Goal: Transaction & Acquisition: Purchase product/service

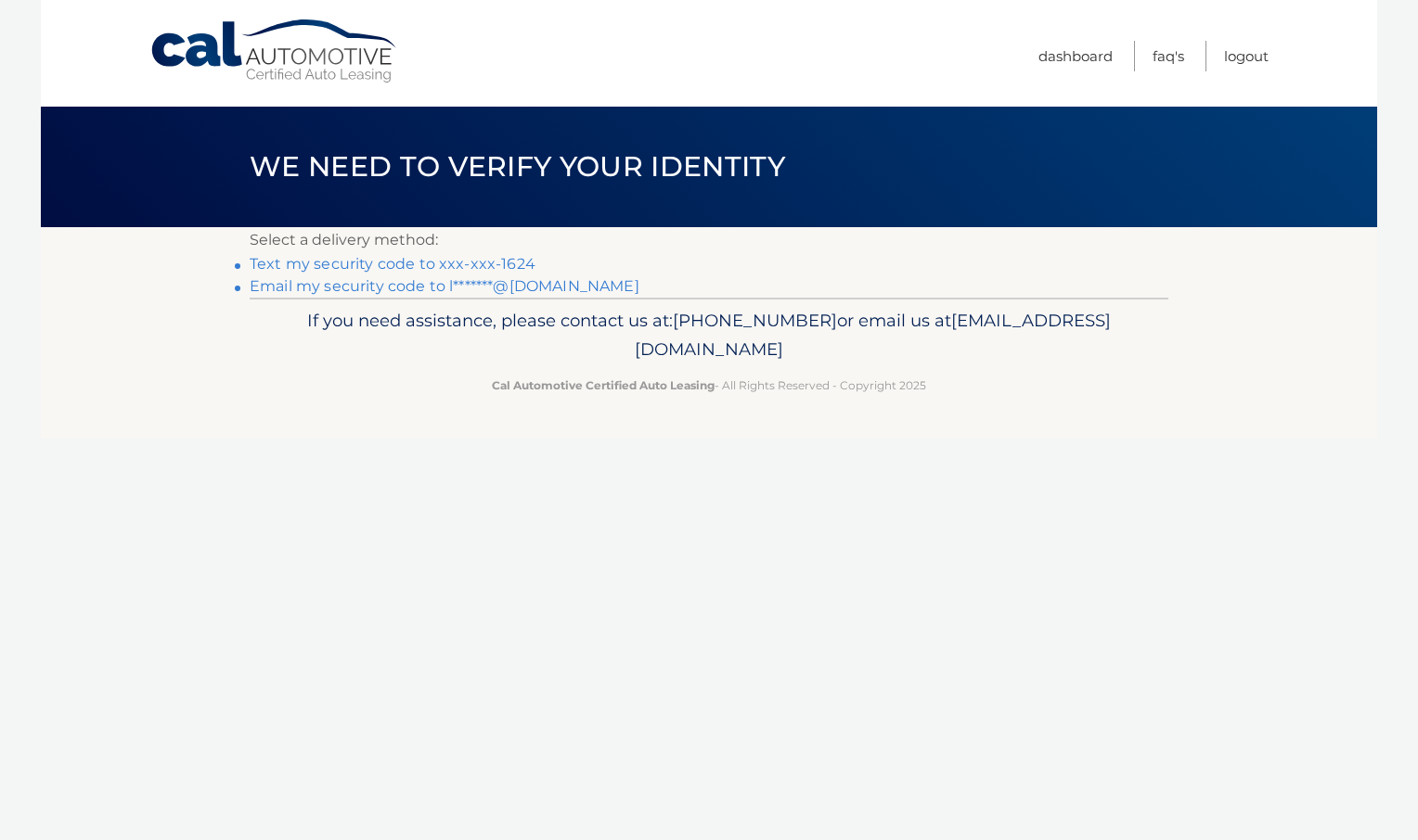
click at [378, 269] on link "Text my security code to xxx-xxx-1624" at bounding box center [392, 264] width 286 height 17
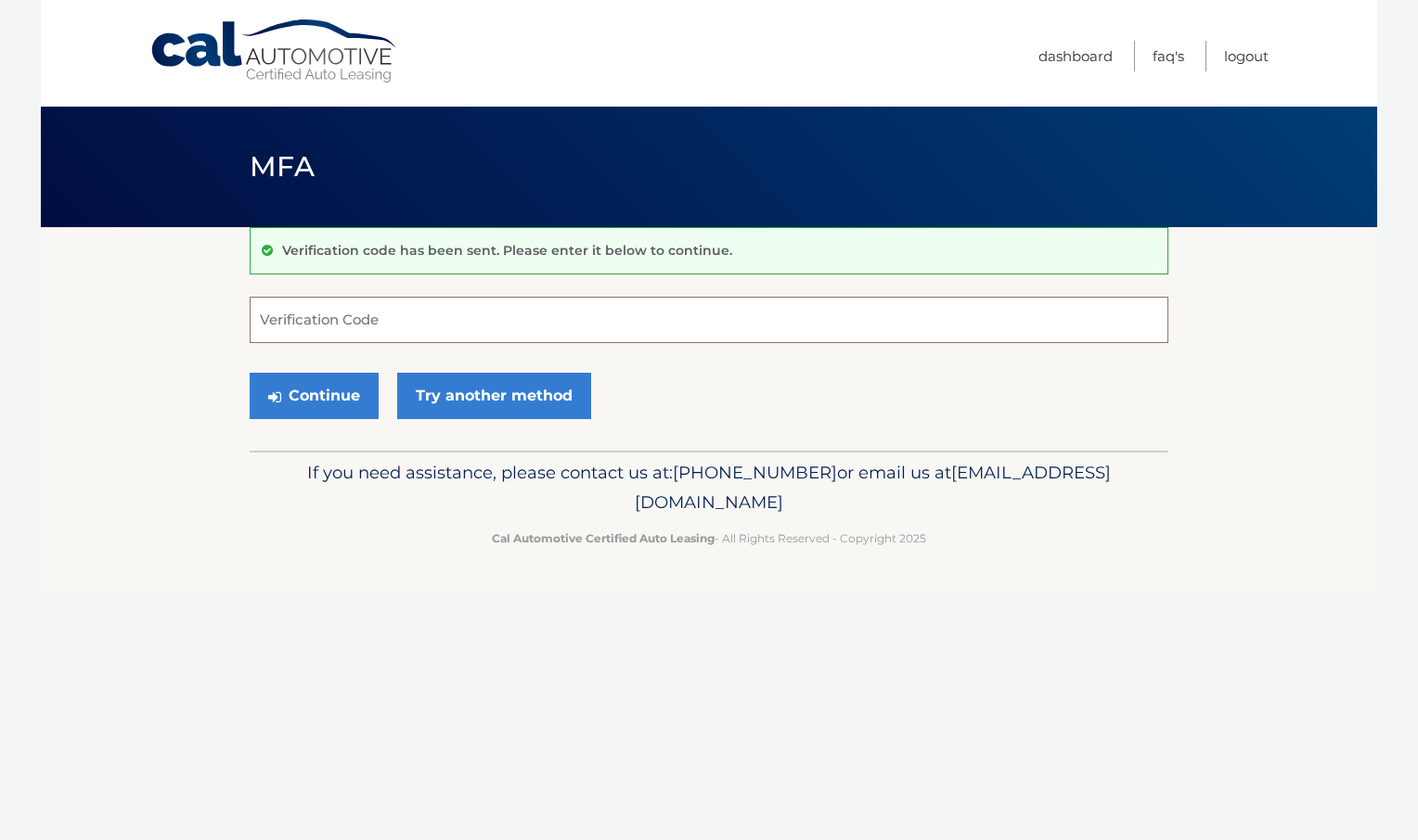
click at [364, 313] on input "Verification Code" at bounding box center [709, 320] width 919 height 47
type input "547688"
click at [305, 398] on button "Continue" at bounding box center [314, 396] width 129 height 47
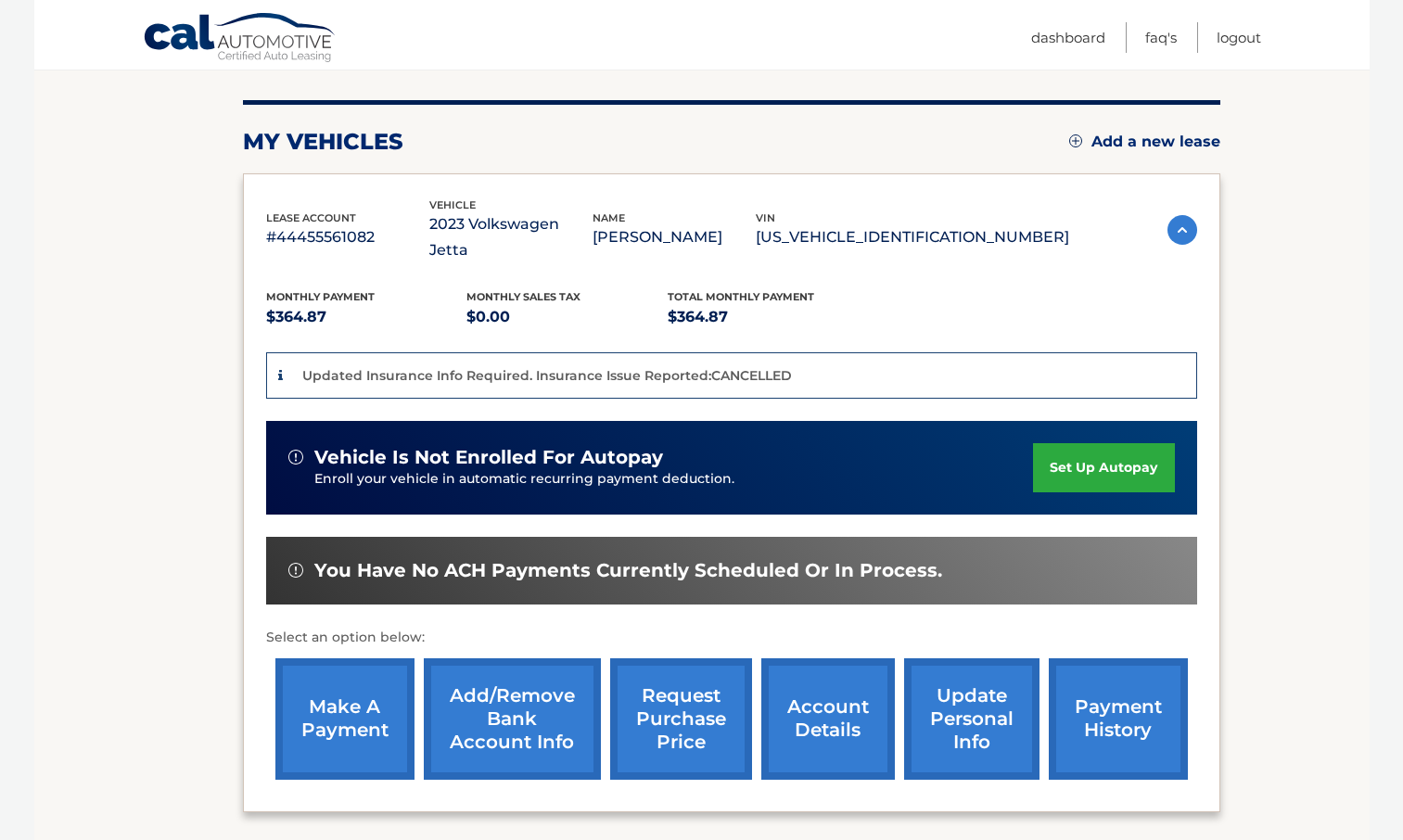
scroll to position [354, 0]
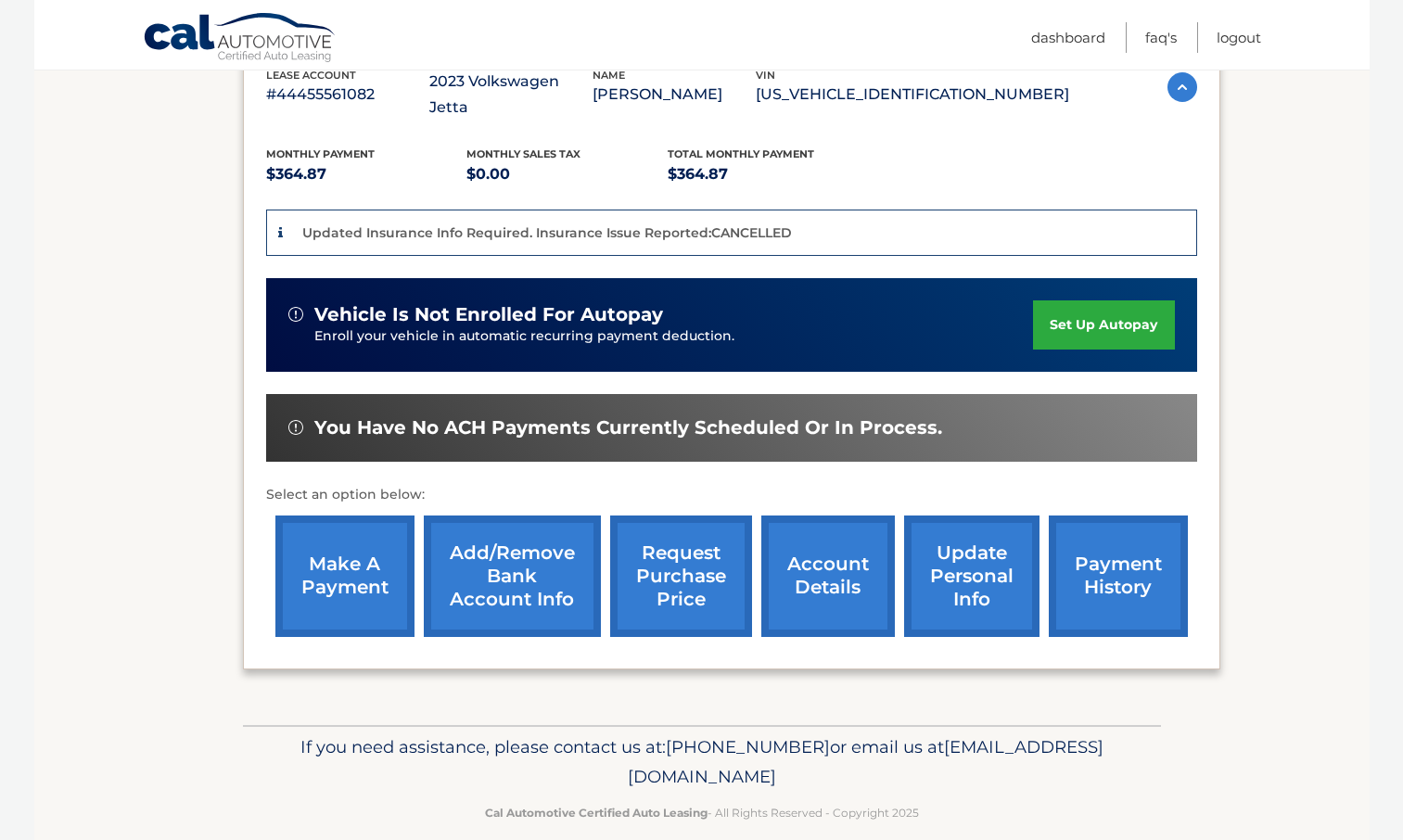
click at [314, 560] on link "make a payment" at bounding box center [345, 576] width 140 height 121
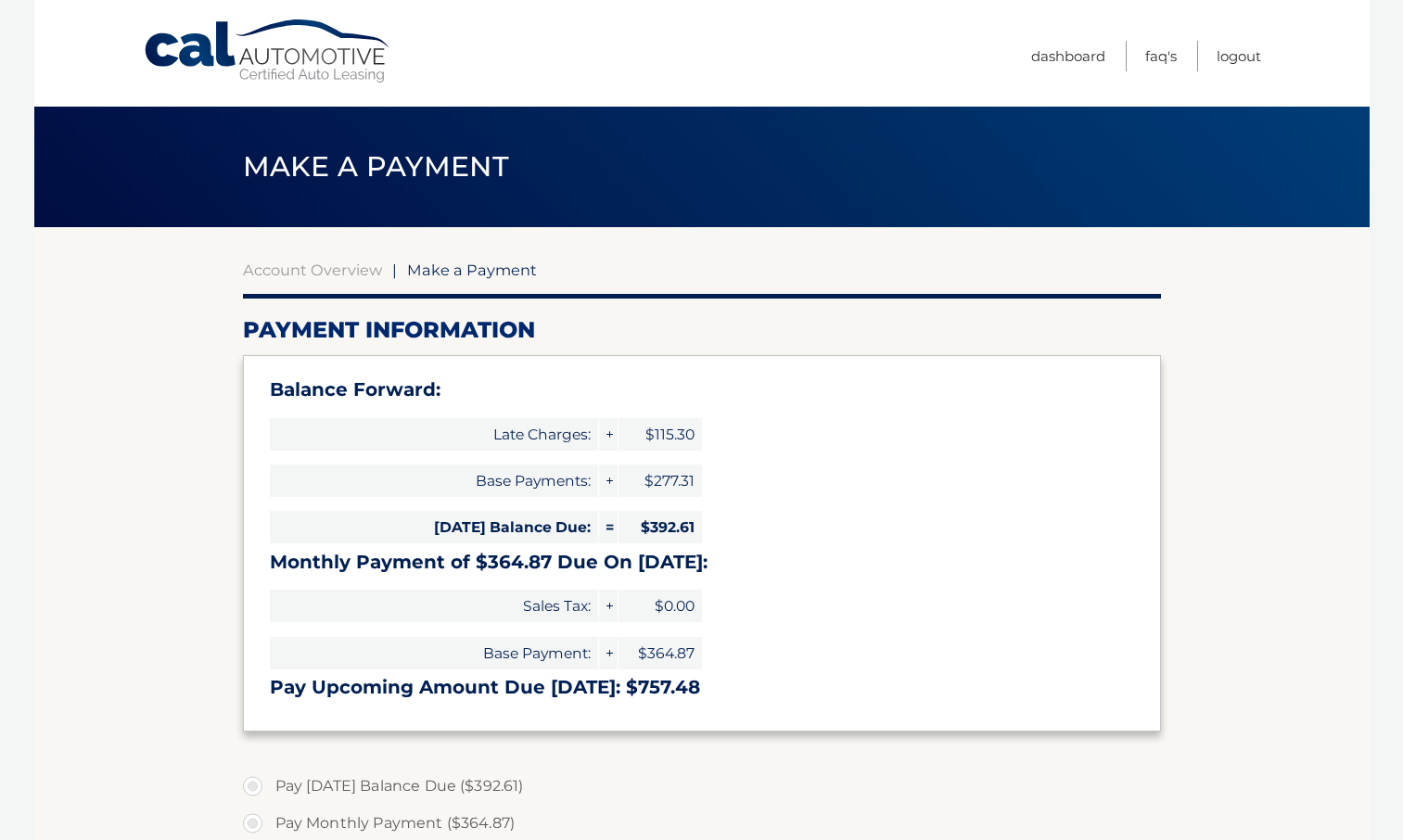
select select "NGRmY2FhZDQtNDBlNi00MjY1LTkwNjYtZjE4OTEyMGU2OTcw"
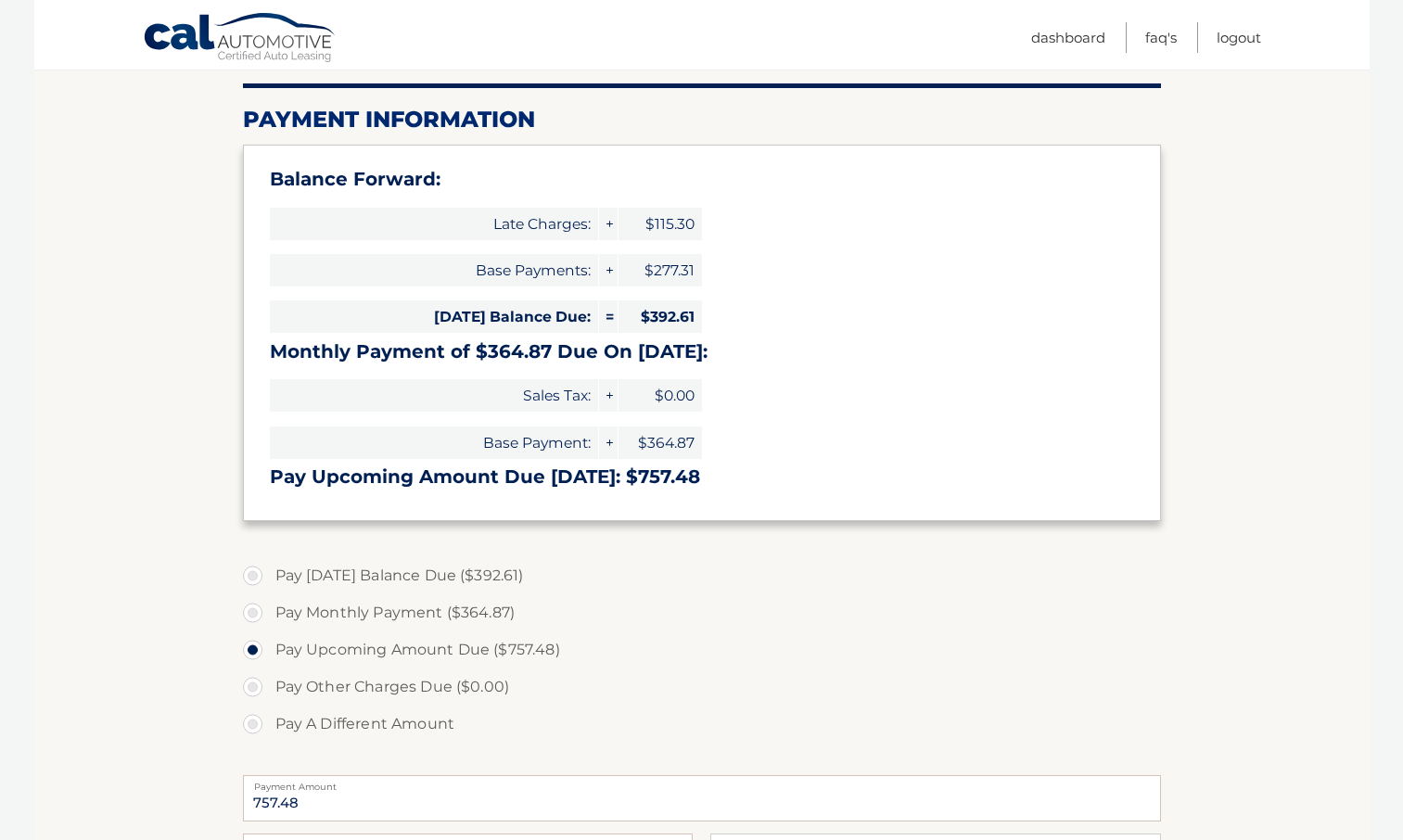
scroll to position [271, 0]
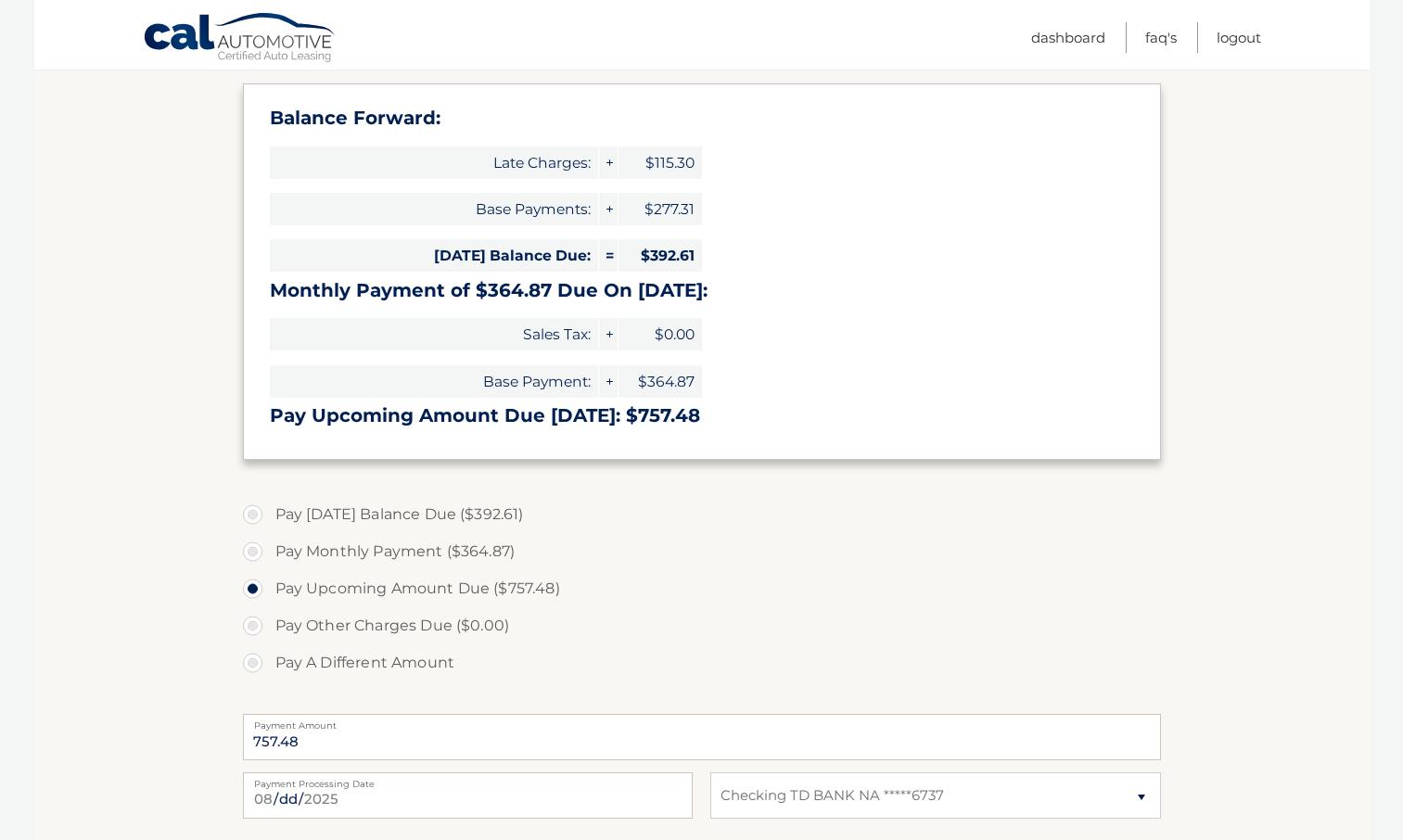
click at [255, 517] on label "Pay Today's Balance Due ($392.61)" at bounding box center [702, 514] width 918 height 37
click at [255, 517] on input "Pay Today's Balance Due ($392.61)" at bounding box center [259, 510] width 18 height 30
radio input "true"
type input "392.61"
click at [452, 796] on input "2025-08-12" at bounding box center [467, 795] width 450 height 47
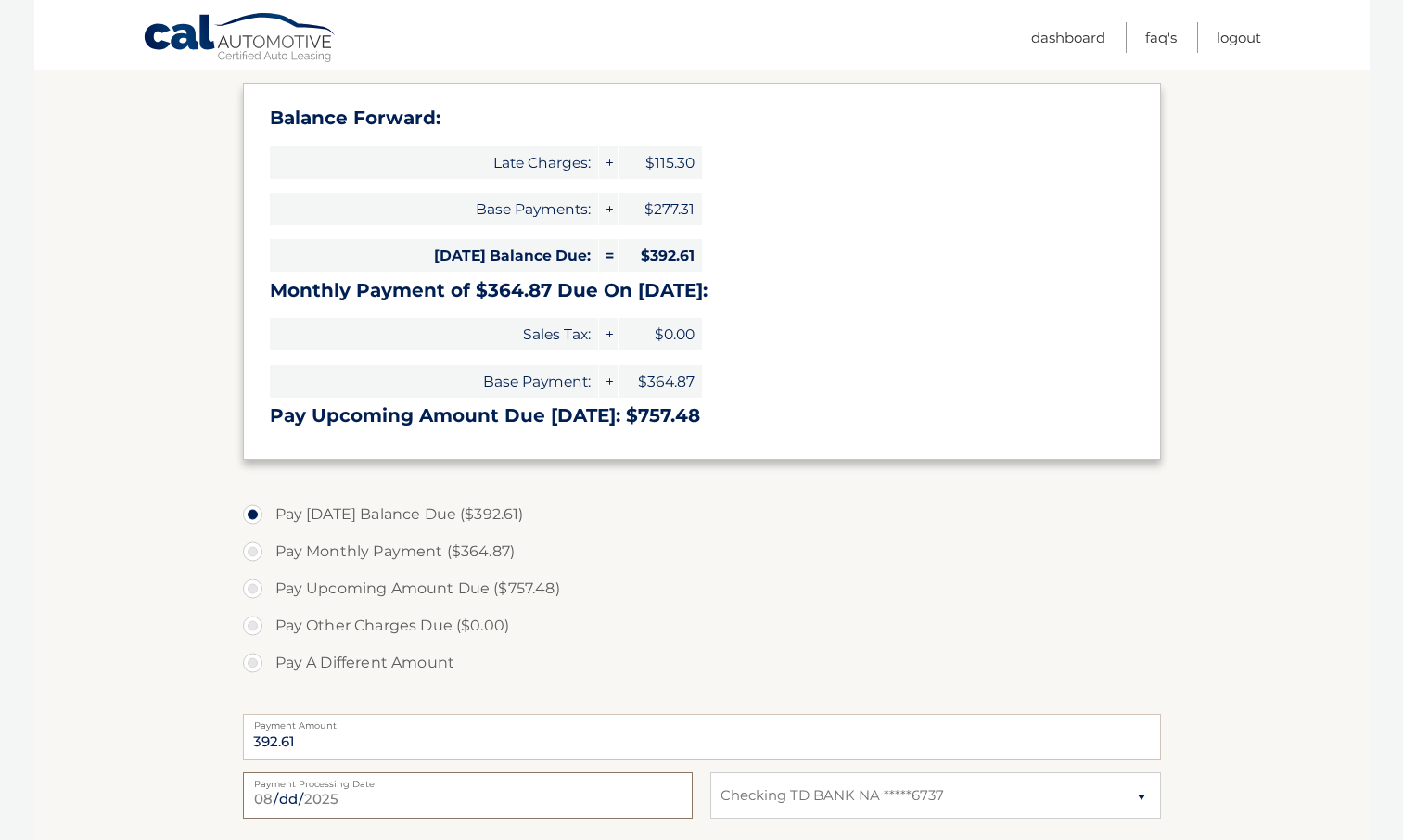
type input "2025-08-14"
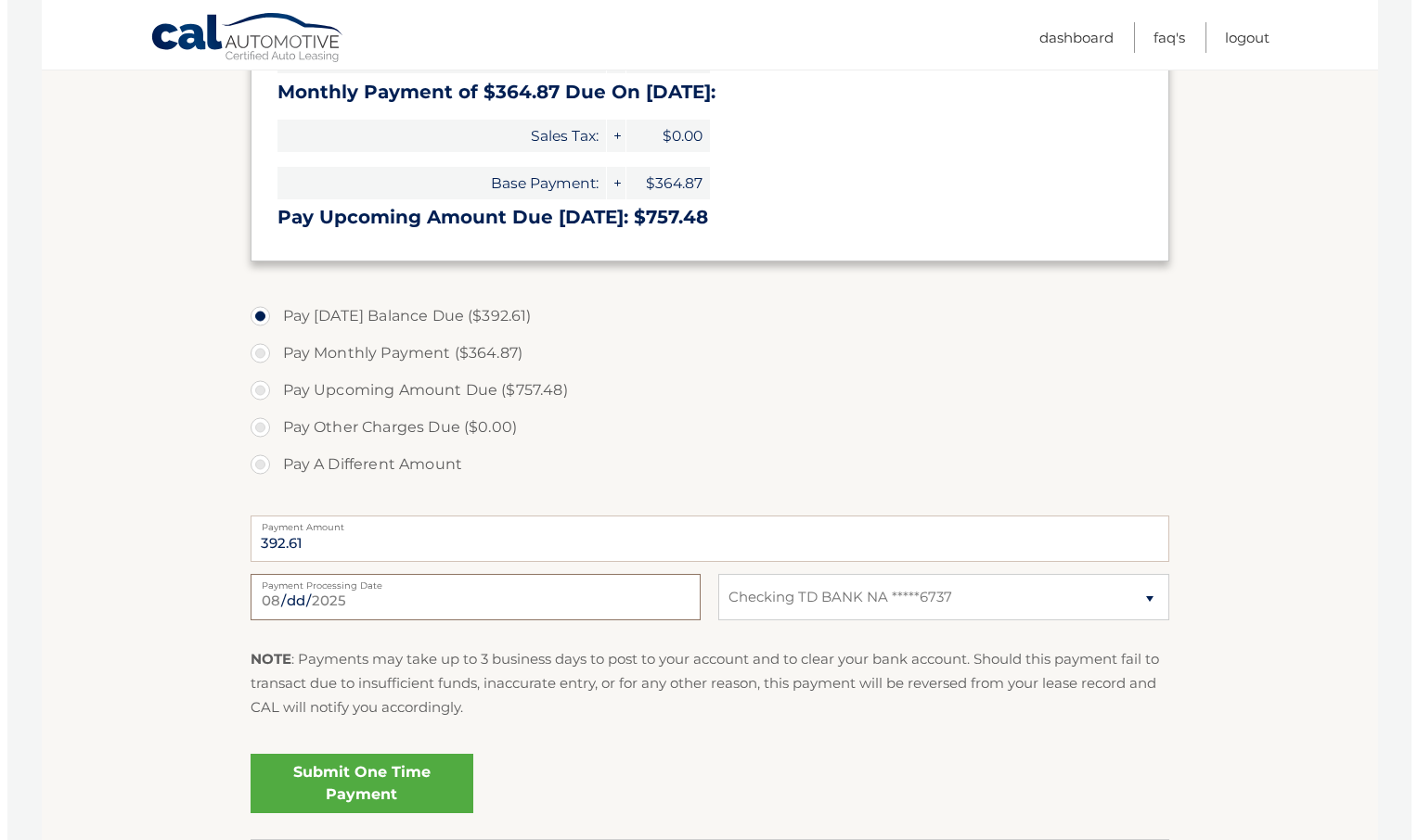
scroll to position [582, 0]
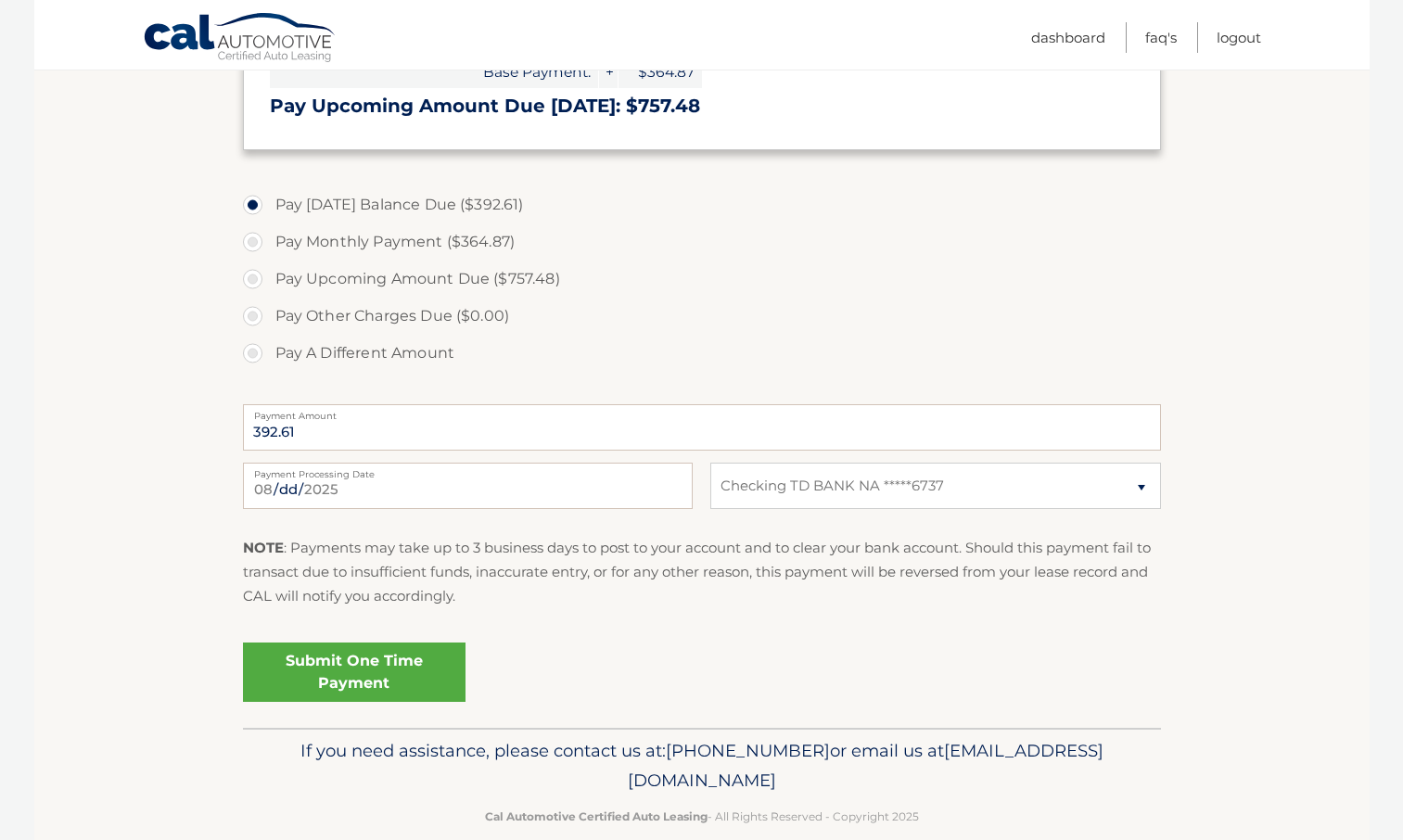
click at [383, 664] on link "Submit One Time Payment" at bounding box center [354, 673] width 223 height 59
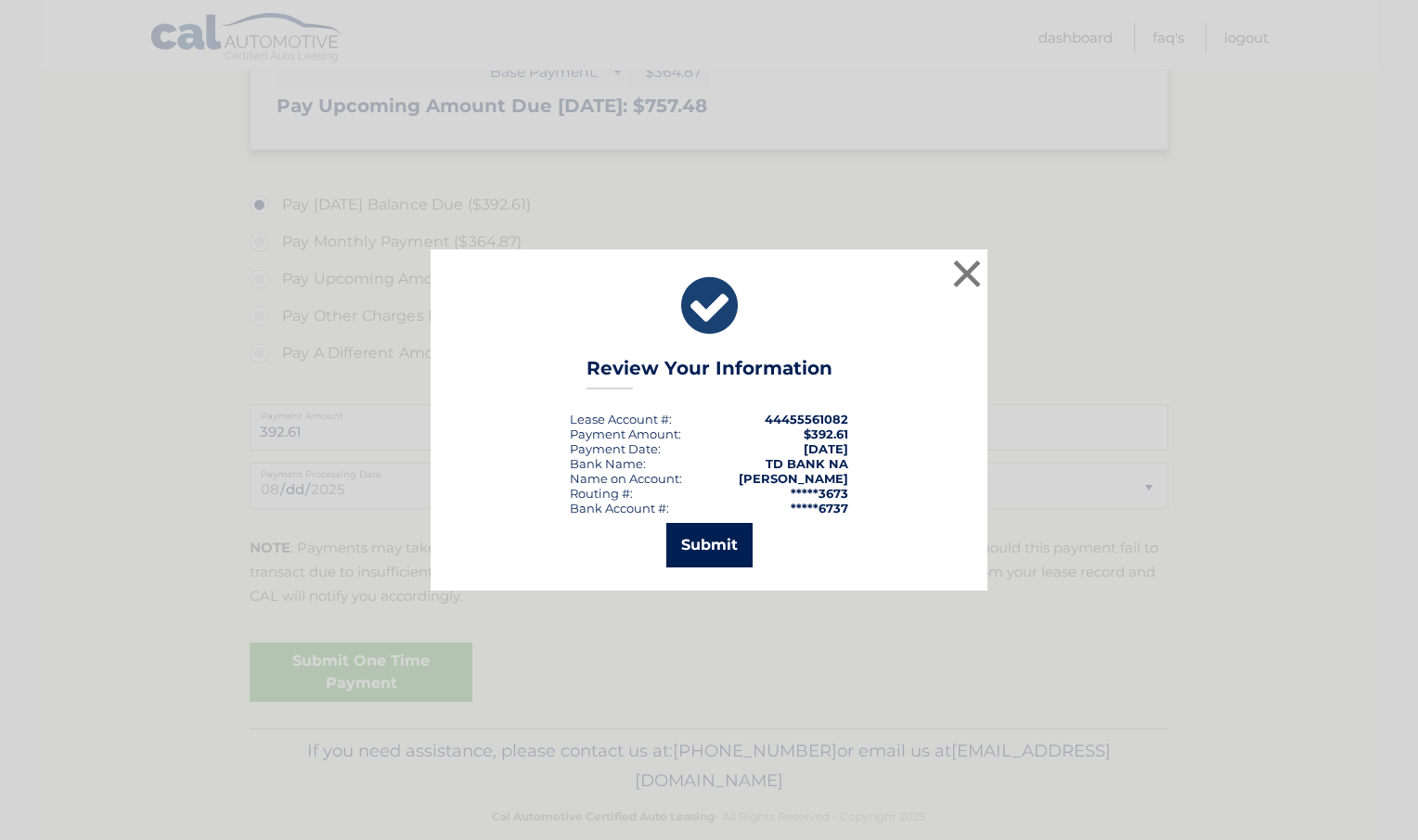
click at [714, 546] on button "Submit" at bounding box center [709, 545] width 86 height 45
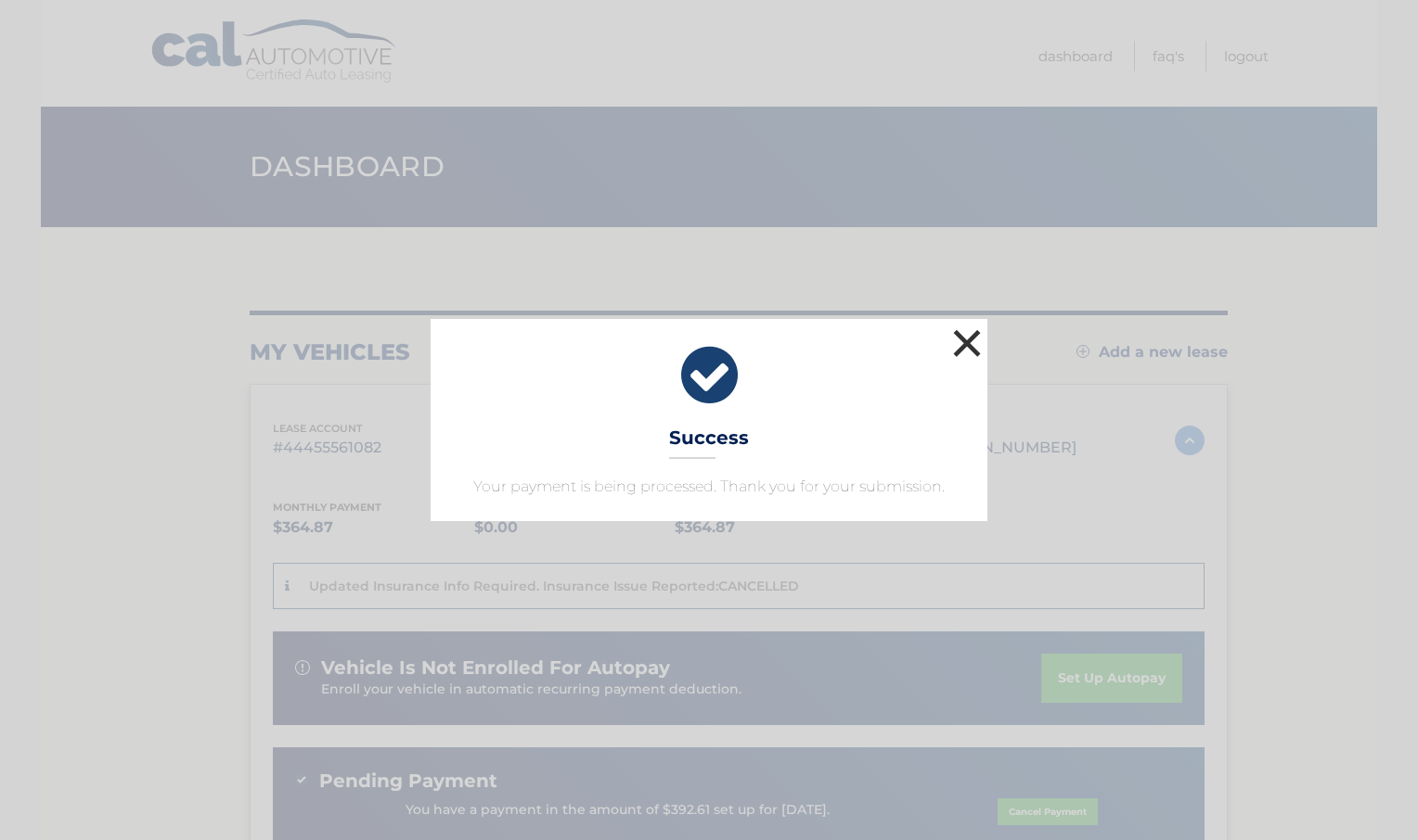
click at [971, 340] on button "×" at bounding box center [967, 343] width 37 height 37
